Goal: Navigation & Orientation: Find specific page/section

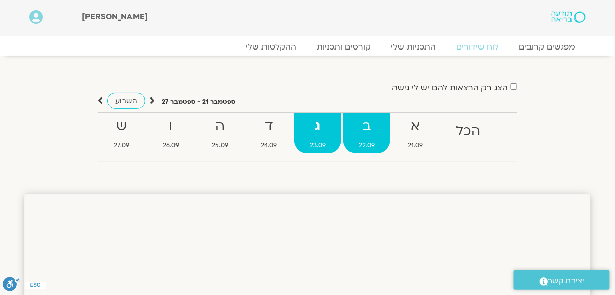
click at [367, 129] on strong "ב" at bounding box center [366, 126] width 47 height 23
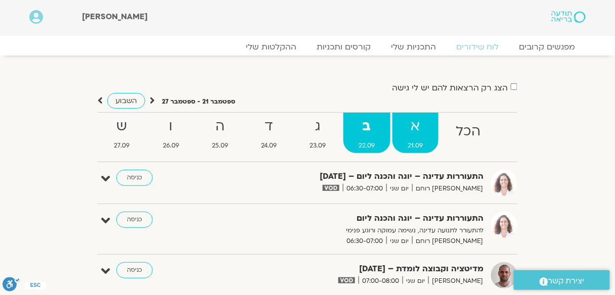
click at [420, 125] on strong "א" at bounding box center [416, 126] width 46 height 23
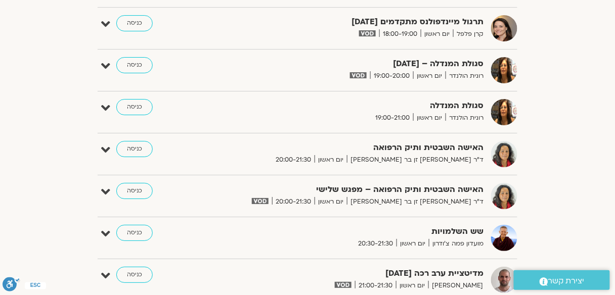
scroll to position [890, 0]
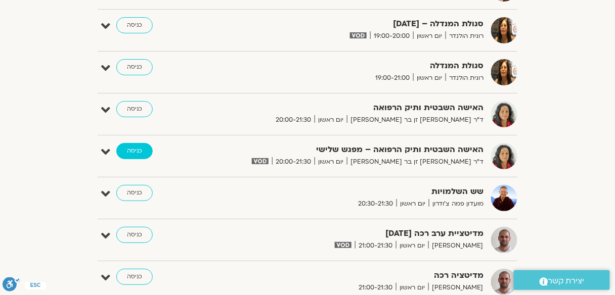
click at [138, 146] on link "כניסה" at bounding box center [134, 151] width 36 height 16
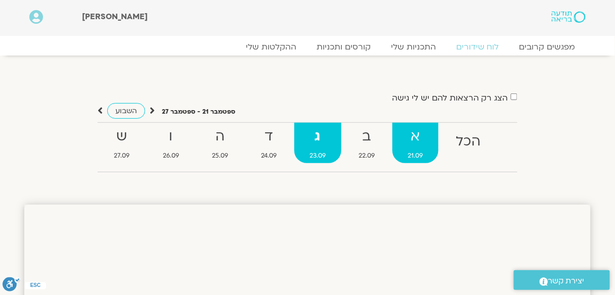
click at [415, 138] on strong "א" at bounding box center [416, 136] width 46 height 23
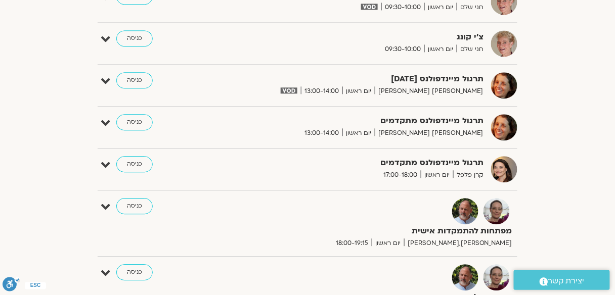
scroll to position [526, 0]
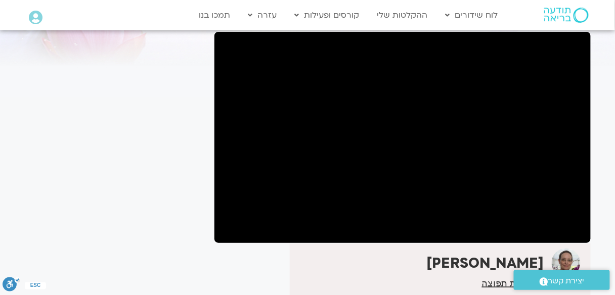
scroll to position [81, 0]
